Goal: Communication & Community: Answer question/provide support

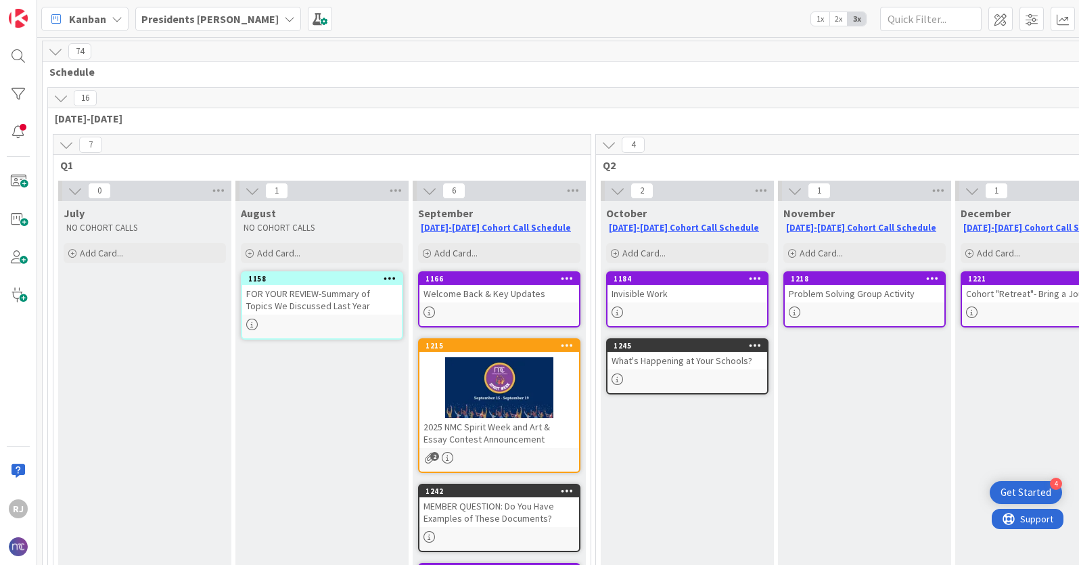
scroll to position [51, 0]
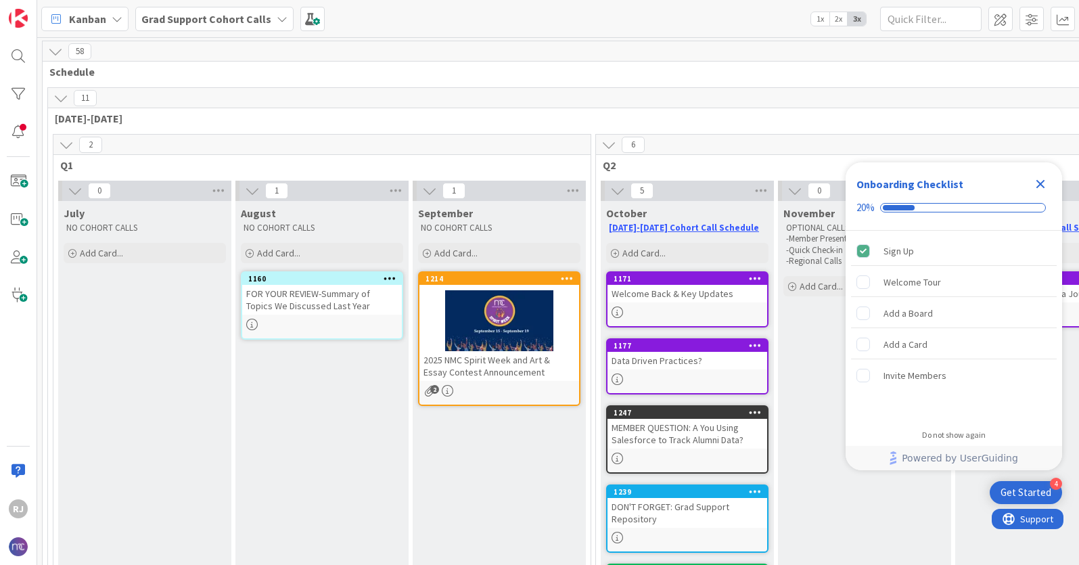
click at [206, 22] on b "Grad Support Cohort Calls" at bounding box center [206, 19] width 130 height 14
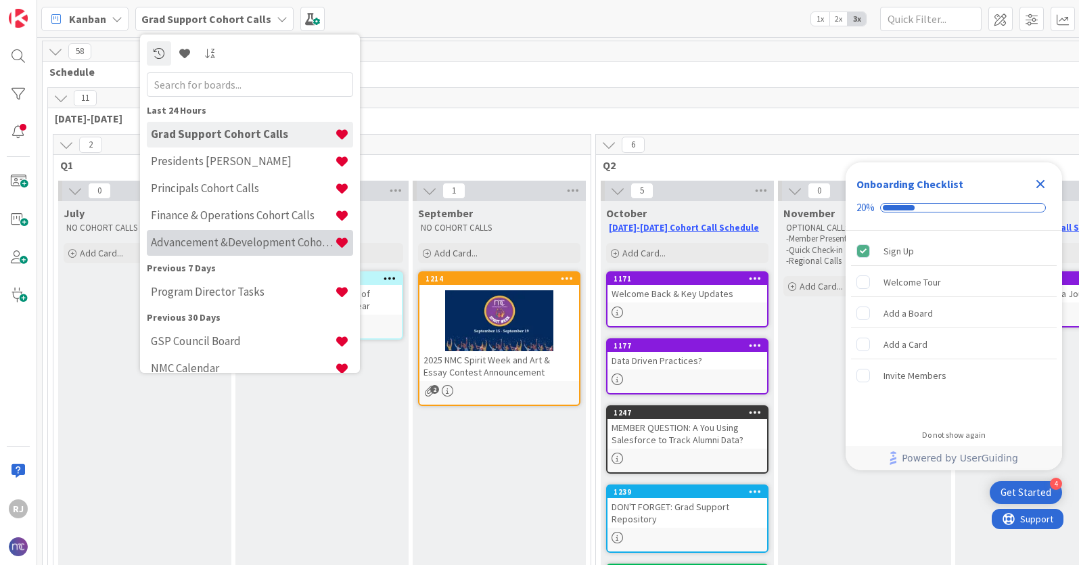
click at [232, 246] on h4 "Advancement &Development Cohort Calls" at bounding box center [243, 242] width 184 height 14
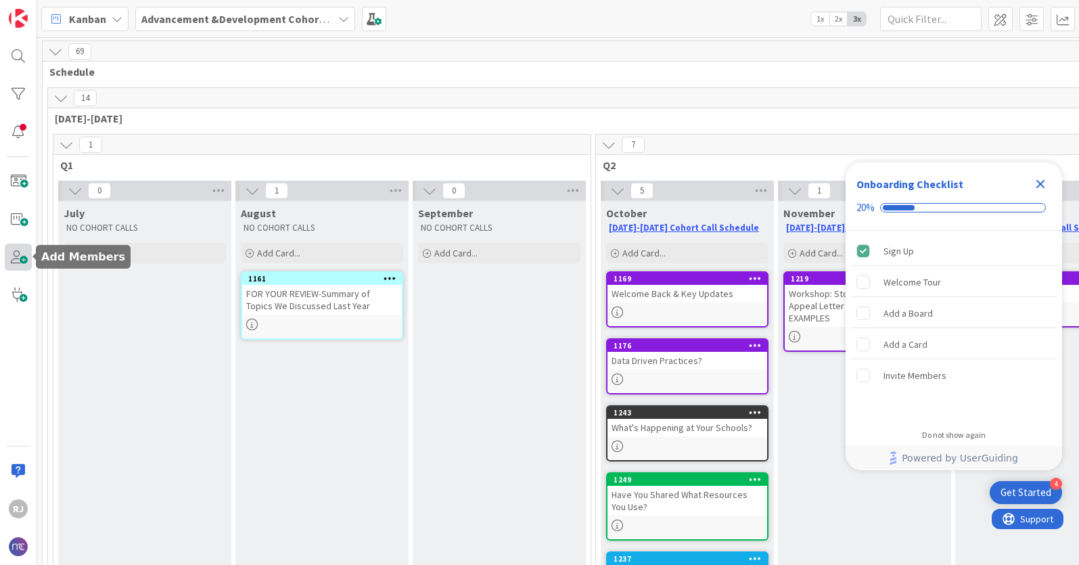
click at [26, 255] on span at bounding box center [18, 256] width 27 height 27
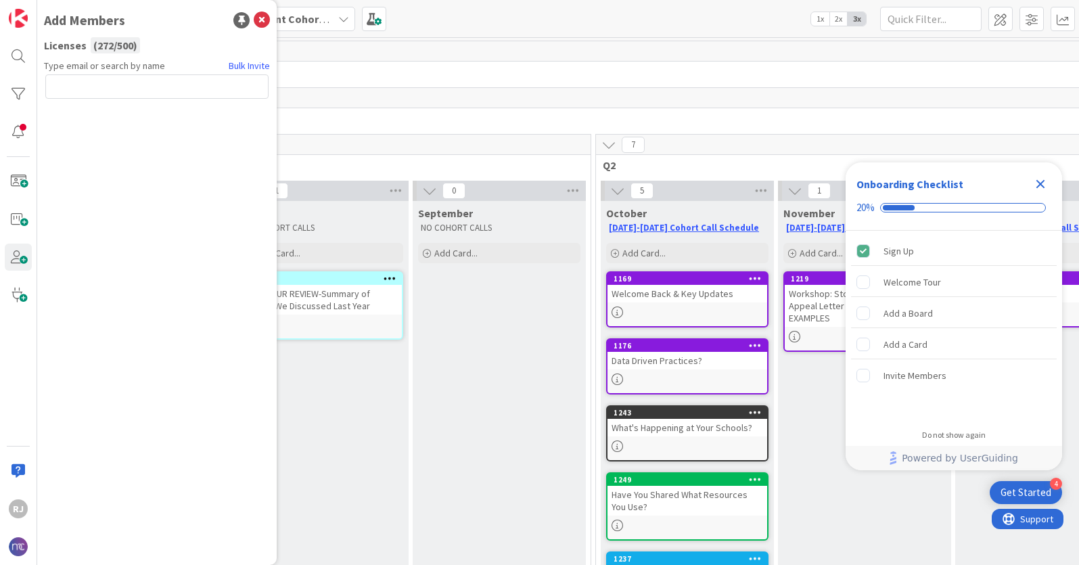
click at [139, 87] on input "text" at bounding box center [156, 86] width 223 height 24
type input "margueta@sistersacademy.org"
click at [91, 115] on button "Send Invite" at bounding box center [81, 116] width 72 height 24
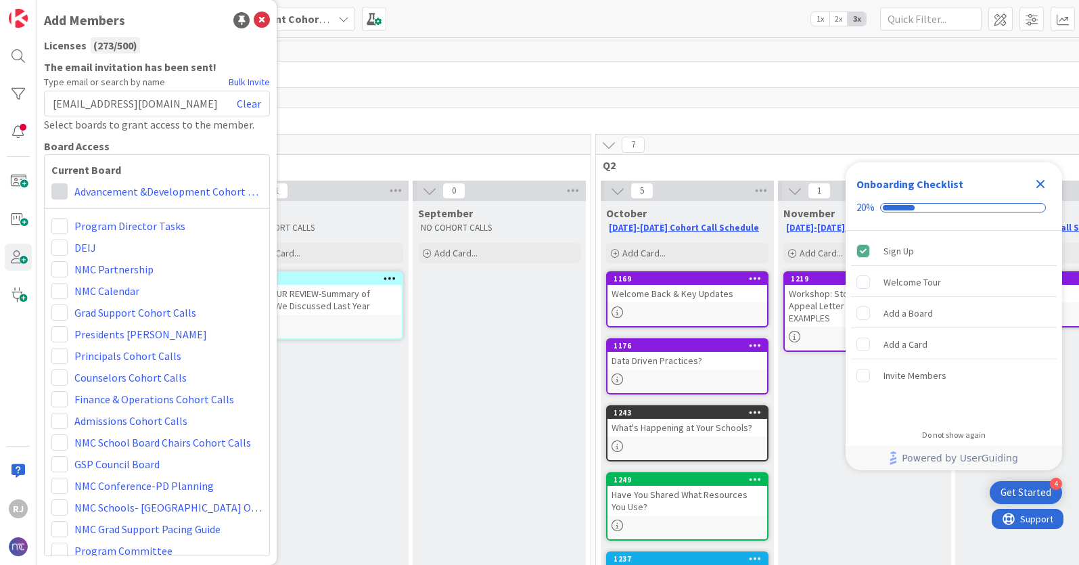
click at [58, 186] on span at bounding box center [59, 191] width 16 height 16
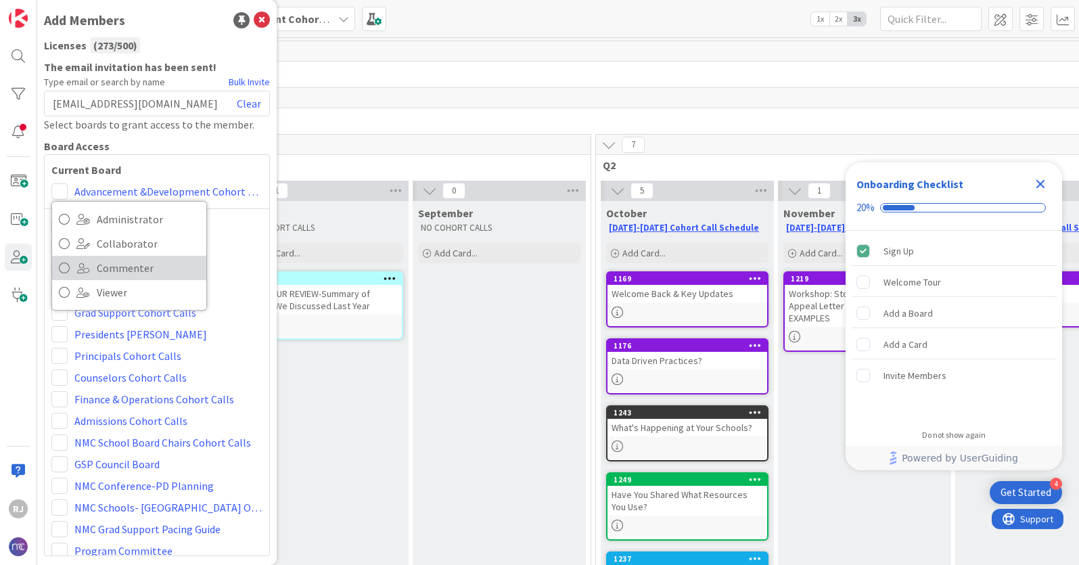
click at [108, 270] on span "Commenter" at bounding box center [148, 268] width 103 height 20
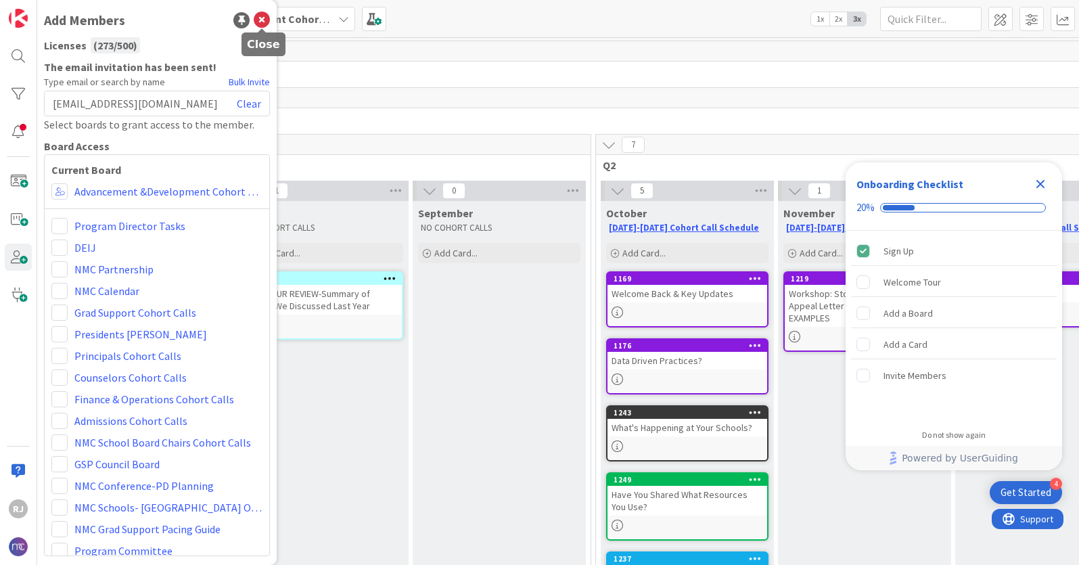
click at [262, 18] on icon at bounding box center [262, 20] width 16 height 16
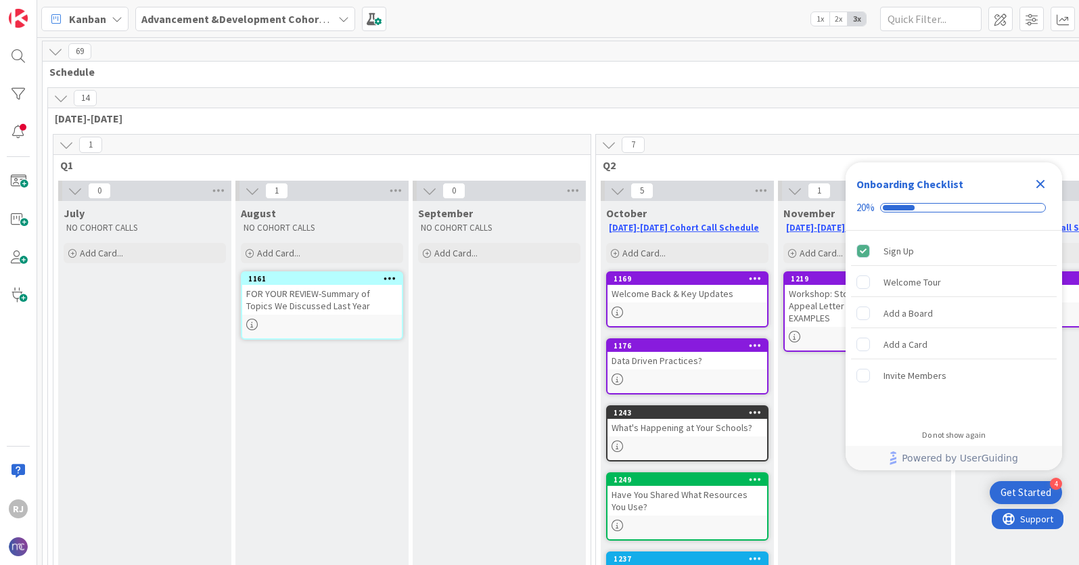
click at [1042, 185] on icon "Close Checklist" at bounding box center [1040, 184] width 9 height 9
